Goal: Find specific page/section: Find specific page/section

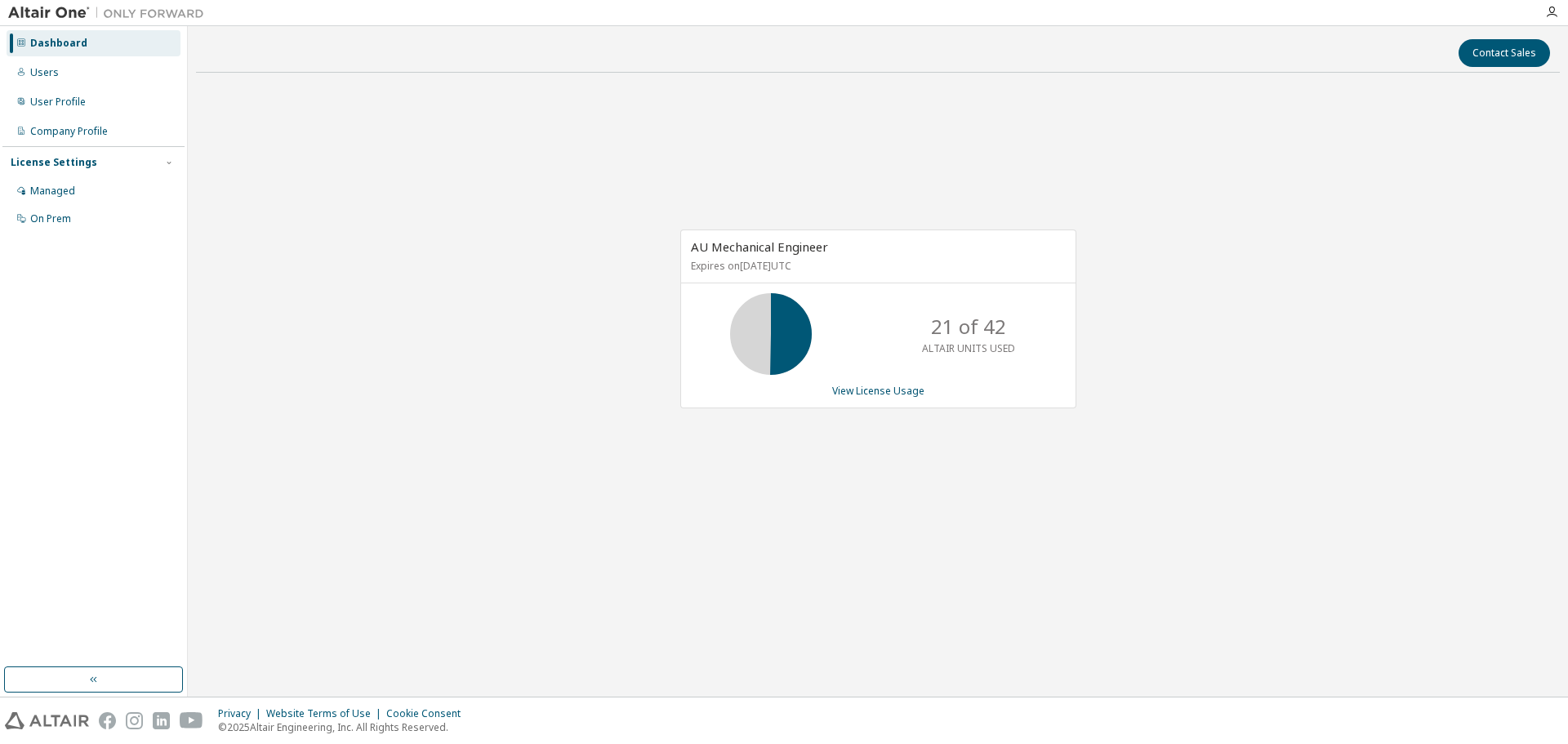
click at [388, 265] on div "AU Mechanical Engineer Expires on [DATE] UTC 21 of 42 ALTAIR UNITS USED View Li…" at bounding box center [877, 327] width 1363 height 483
click at [630, 538] on div "AU Mechanical Engineer Expires on [DATE] UTC 21 of 42 ALTAIR UNITS USED View Li…" at bounding box center [877, 327] width 1363 height 483
click at [406, 477] on div "AU Mechanical Engineer Expires on [DATE] UTC 21 of 42 ALTAIR UNITS USED View Li…" at bounding box center [877, 327] width 1363 height 483
